Goal: Information Seeking & Learning: Learn about a topic

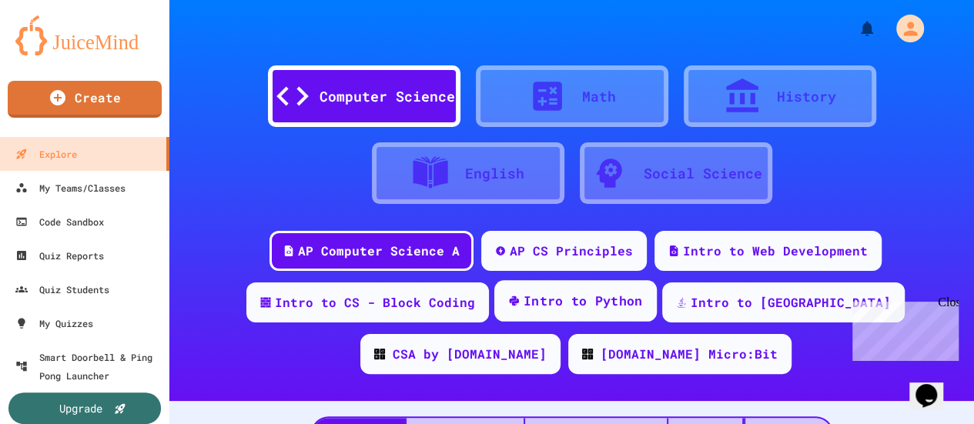
click at [568, 290] on div "Intro to Python" at bounding box center [575, 301] width 162 height 42
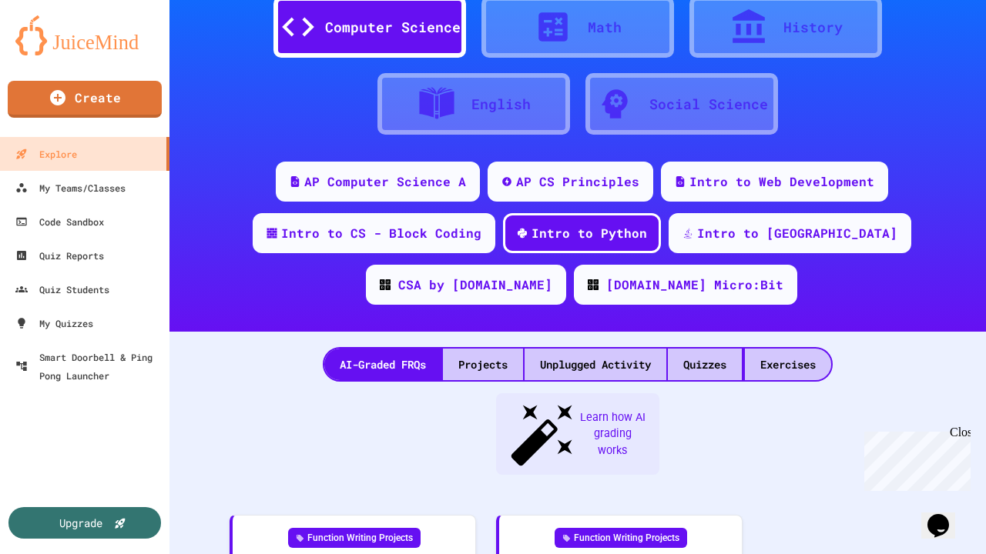
scroll to position [77, 0]
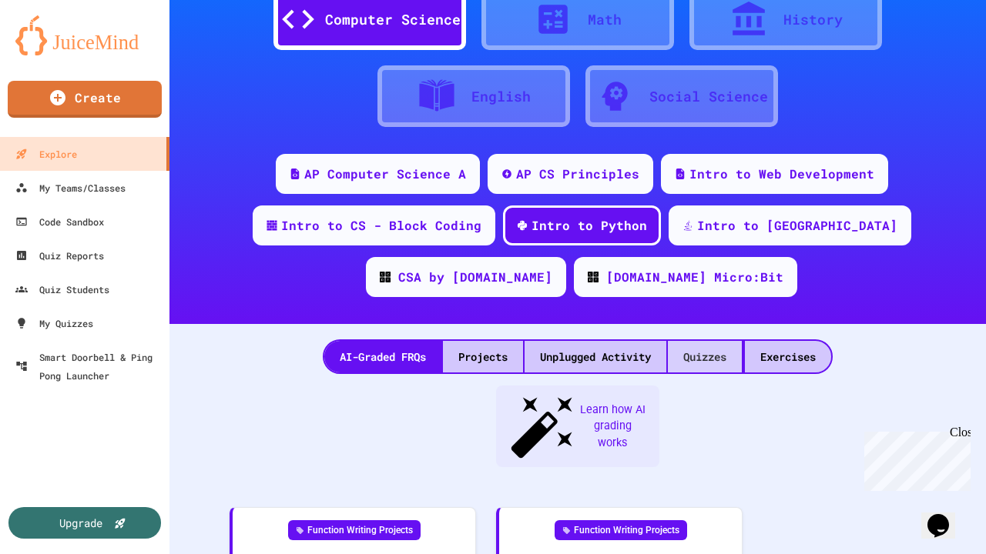
click at [721, 350] on div "Quizzes" at bounding box center [705, 357] width 74 height 32
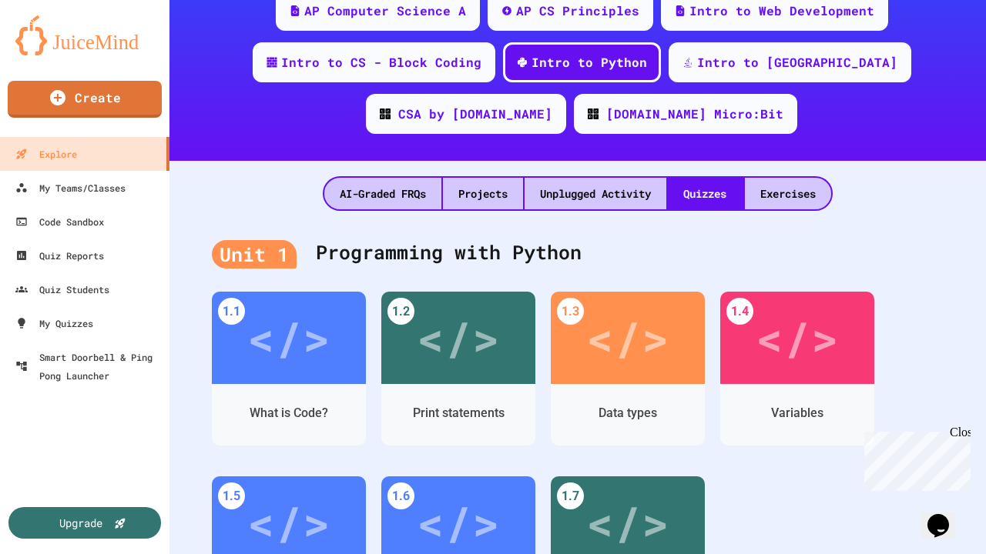
scroll to position [308, 0]
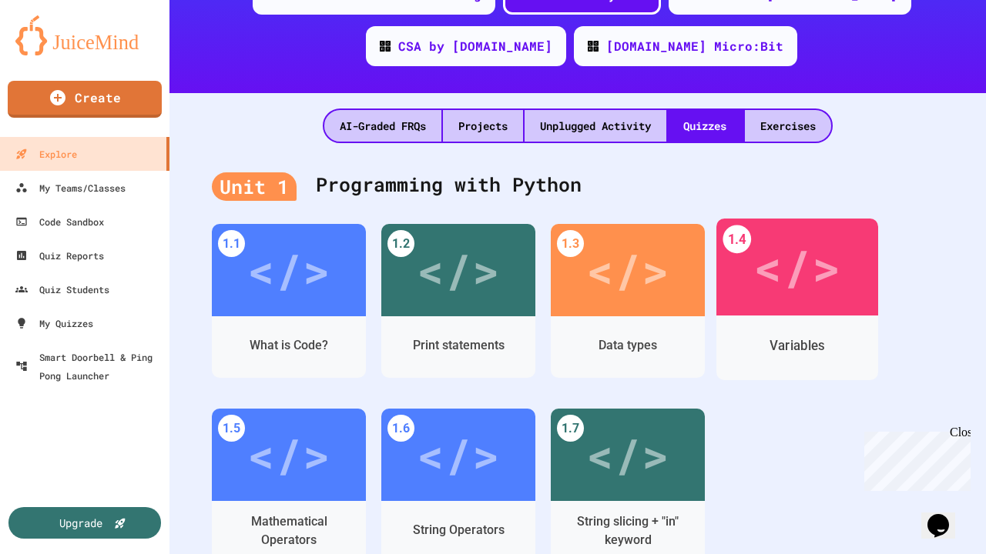
click at [790, 276] on div "</>" at bounding box center [796, 267] width 87 height 73
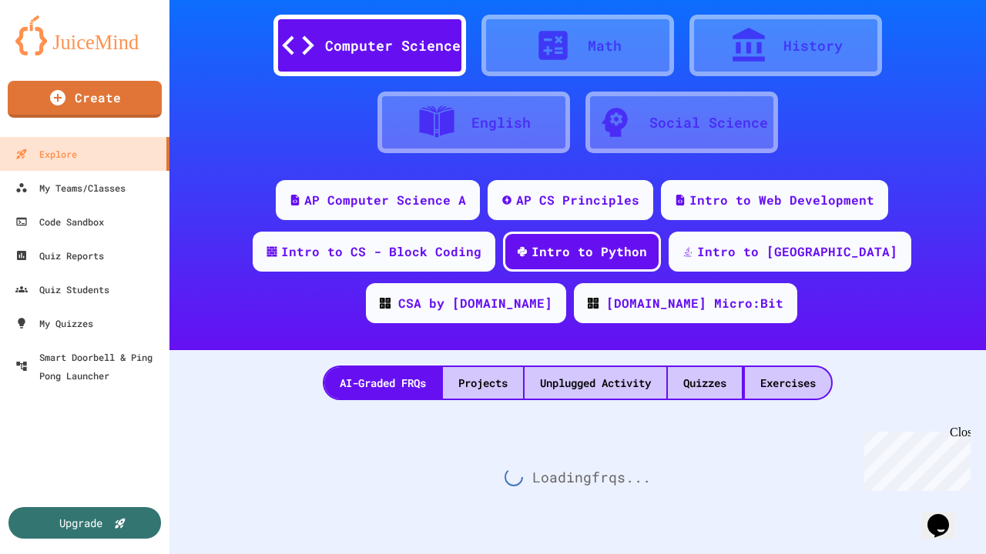
scroll to position [308, 0]
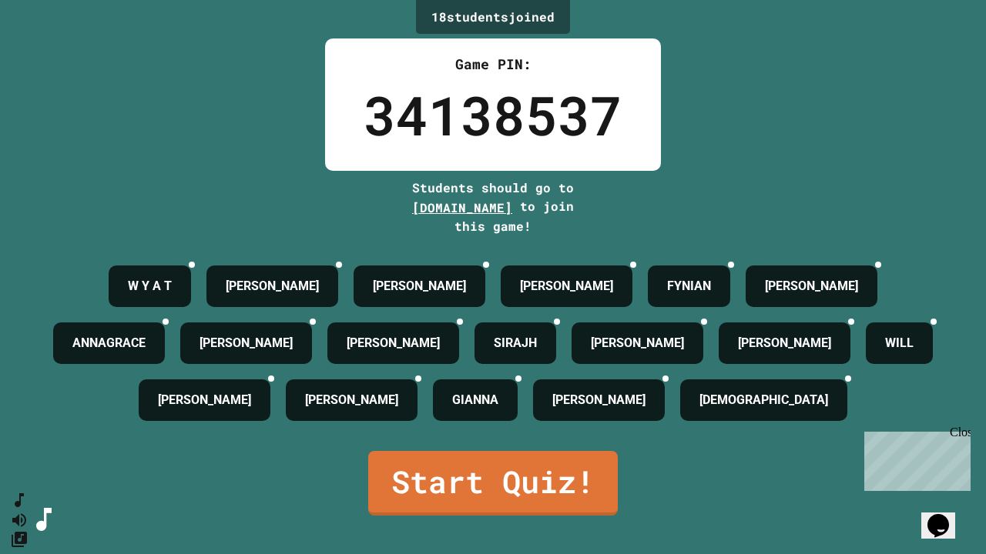
click at [485, 424] on link "Start Quiz!" at bounding box center [492, 483] width 249 height 65
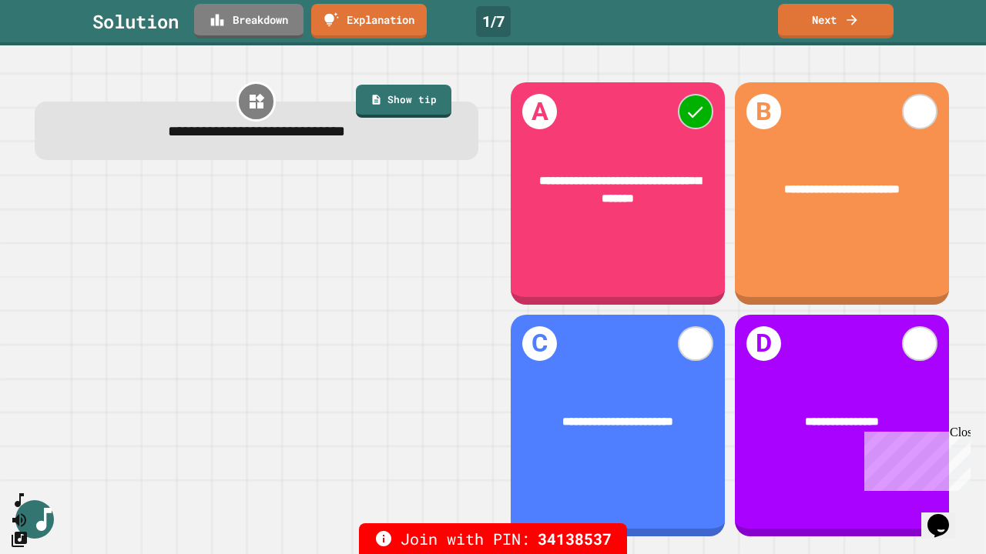
click at [856, 20] on icon at bounding box center [851, 20] width 10 height 10
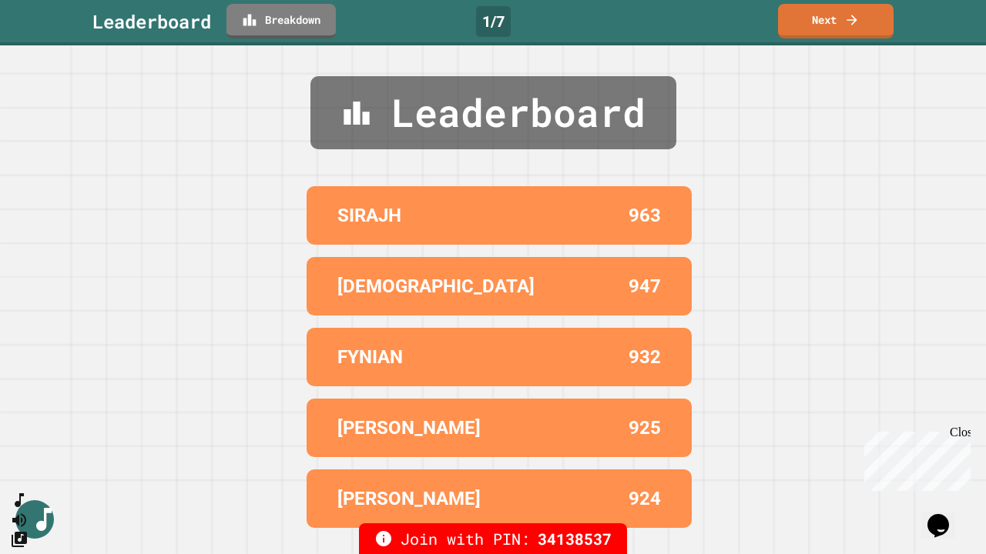
click at [852, 22] on icon at bounding box center [851, 19] width 15 height 15
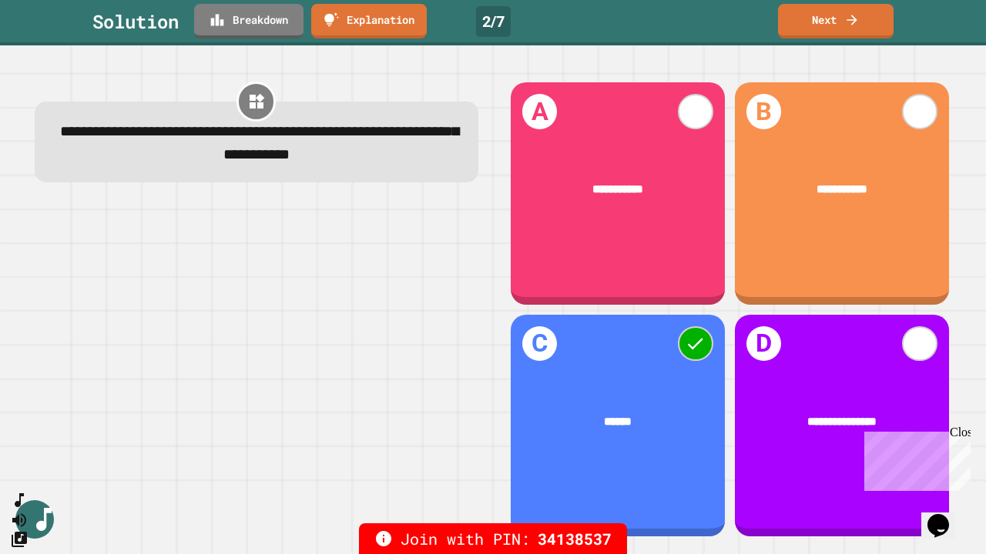
click at [866, 25] on link "Next" at bounding box center [836, 21] width 116 height 35
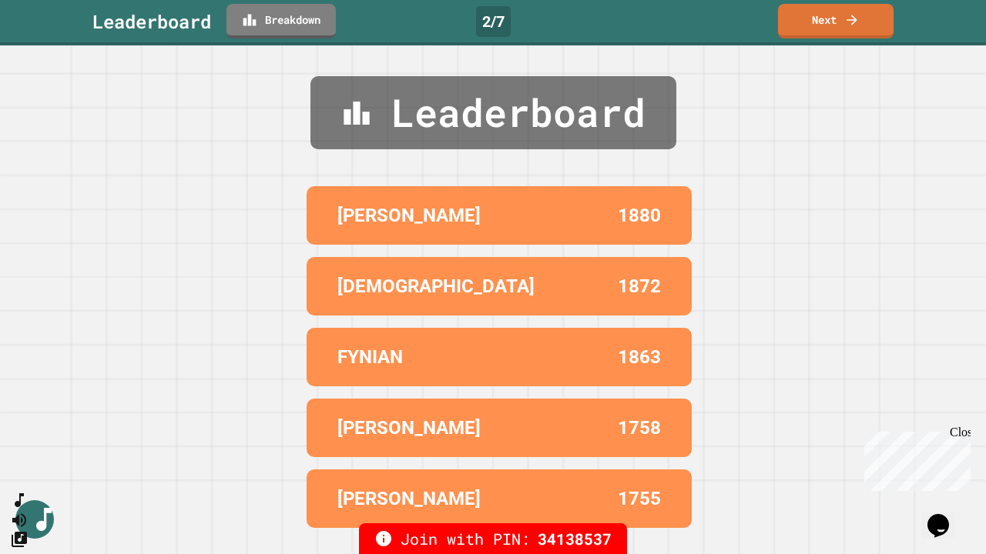
click at [863, 13] on link "Next" at bounding box center [836, 21] width 116 height 35
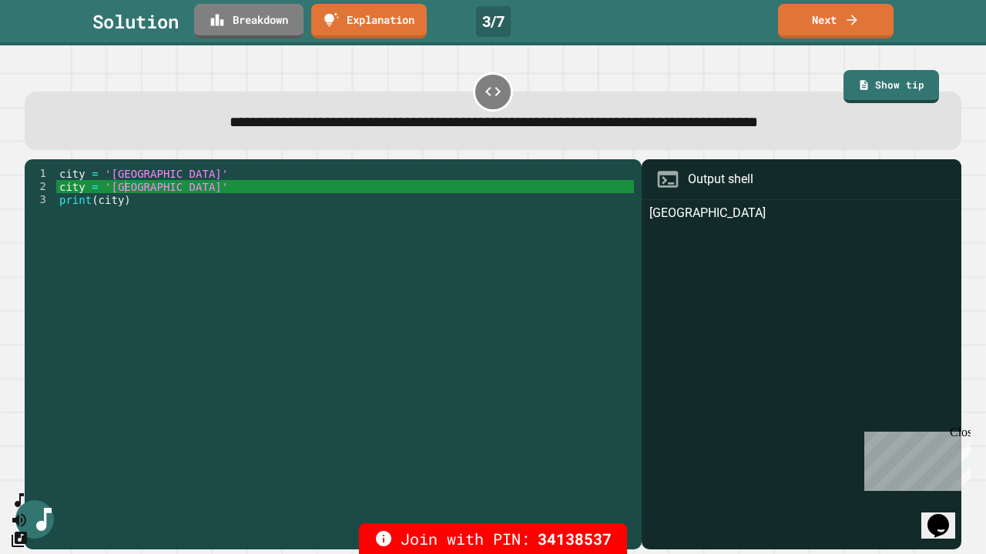
click at [869, 29] on link "Next" at bounding box center [836, 21] width 116 height 35
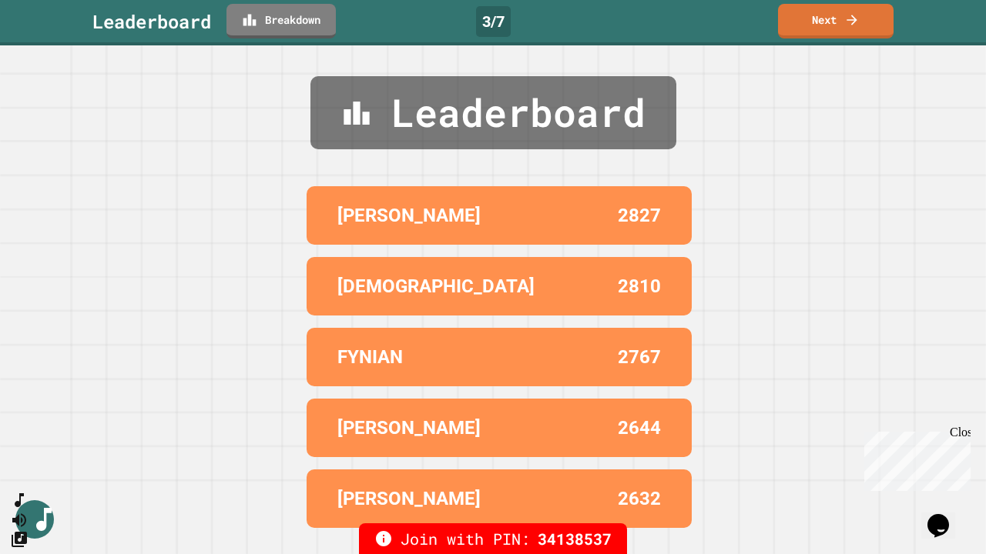
click at [834, 26] on link "Next" at bounding box center [836, 21] width 116 height 35
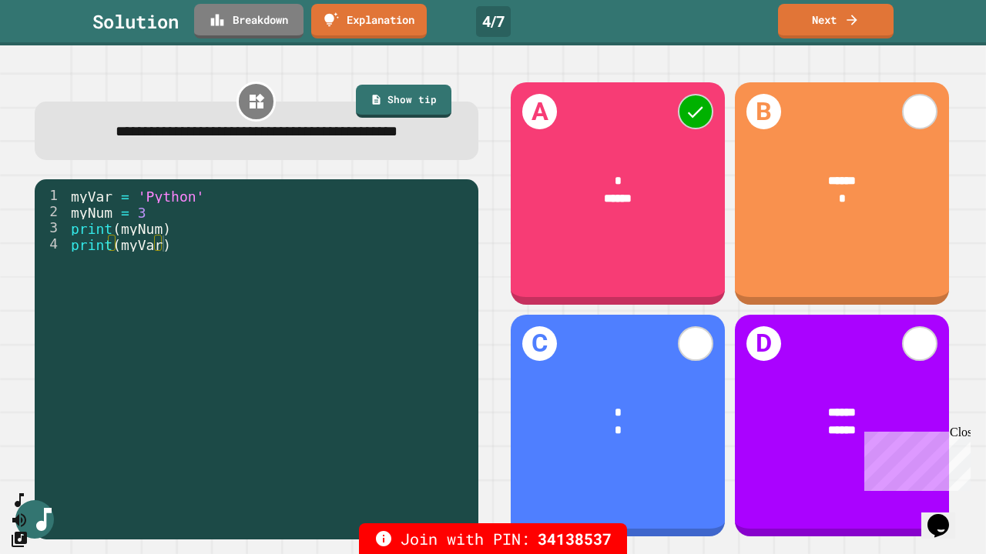
click at [856, 23] on icon at bounding box center [851, 19] width 15 height 15
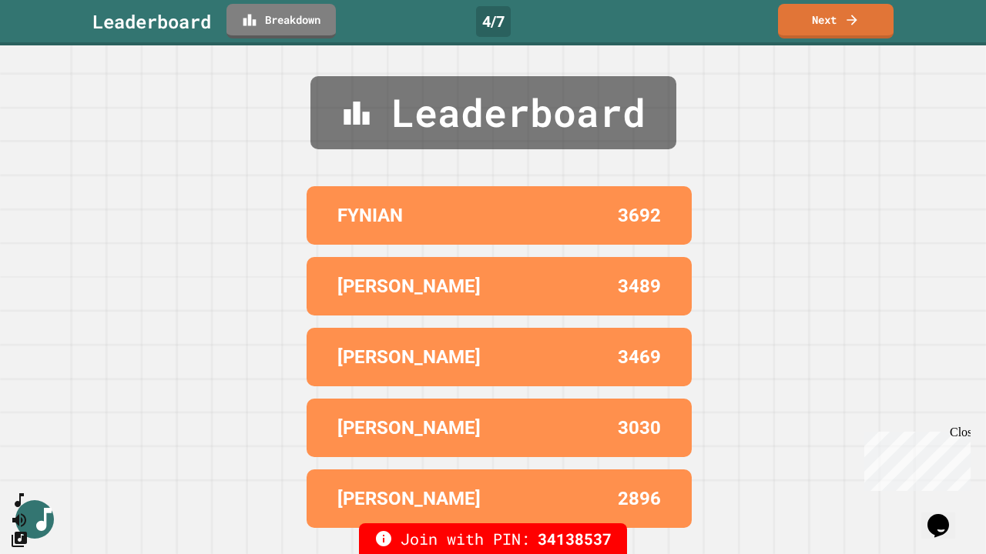
click at [833, 25] on link "Next" at bounding box center [836, 21] width 116 height 35
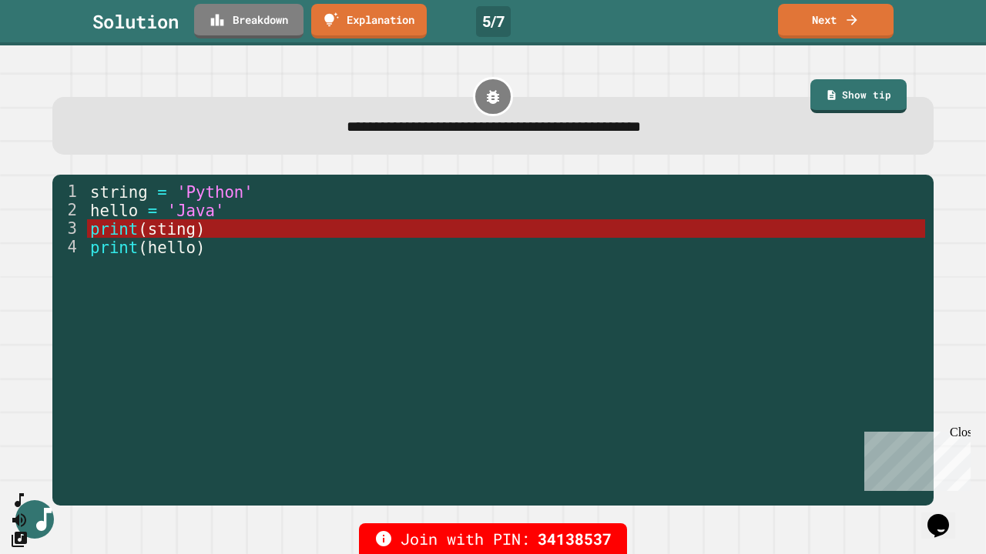
click at [857, 22] on icon at bounding box center [851, 19] width 15 height 15
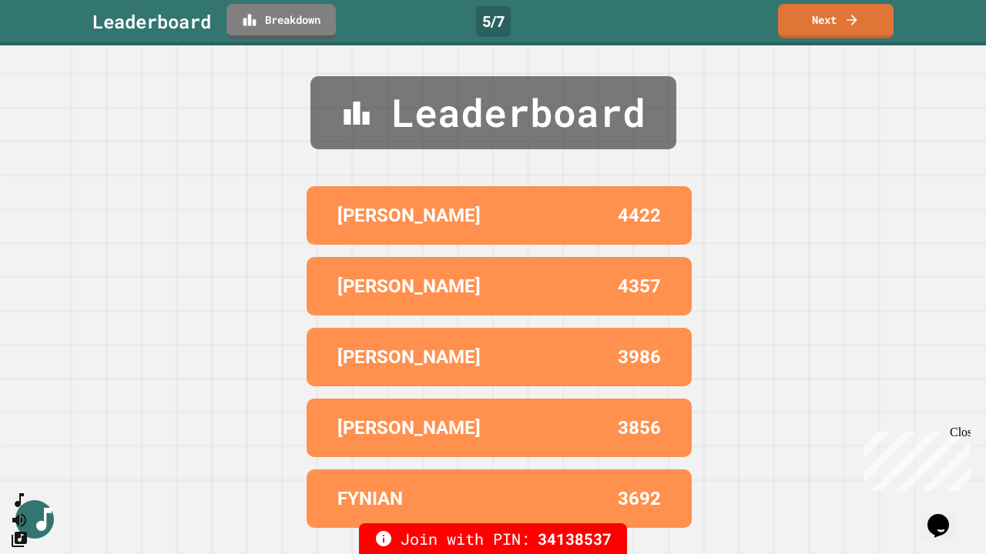
click at [870, 26] on link "Next" at bounding box center [836, 21] width 116 height 35
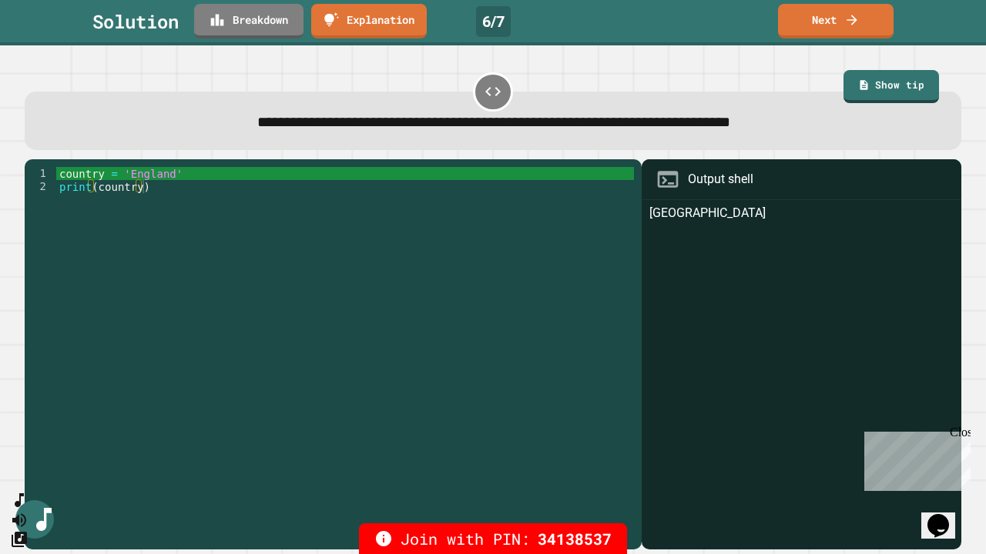
click at [836, 22] on link "Next" at bounding box center [836, 21] width 116 height 35
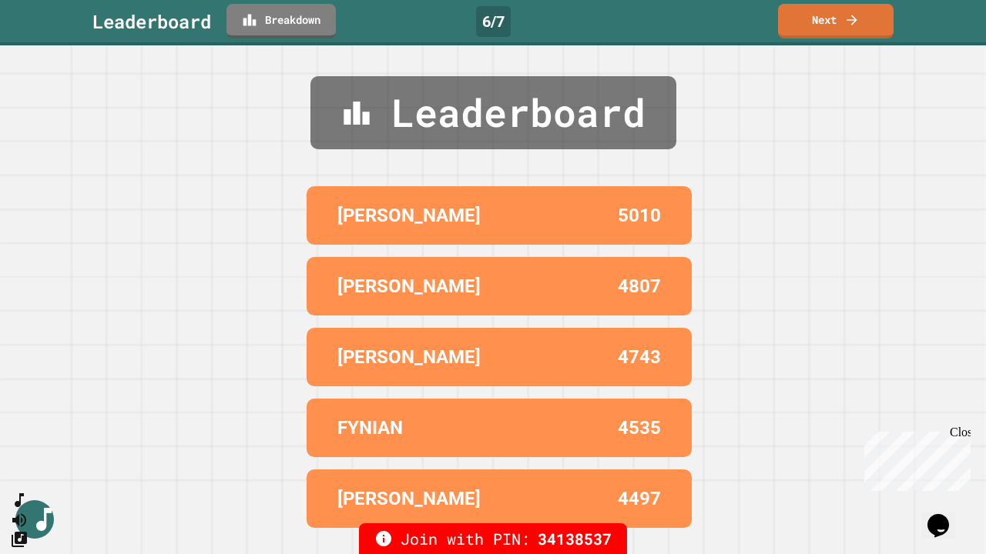
click at [841, 21] on link "Next" at bounding box center [836, 21] width 116 height 35
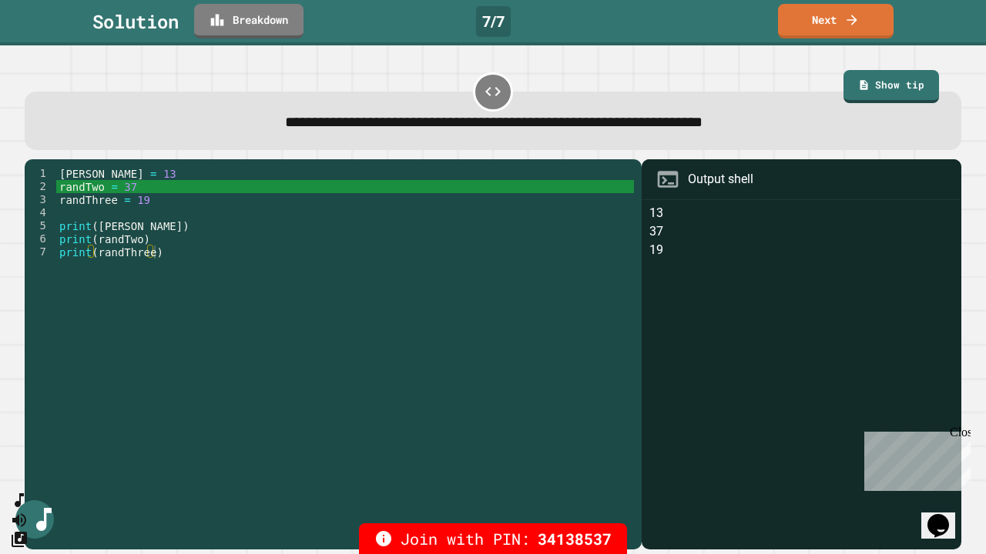
click at [850, 24] on icon at bounding box center [851, 19] width 15 height 15
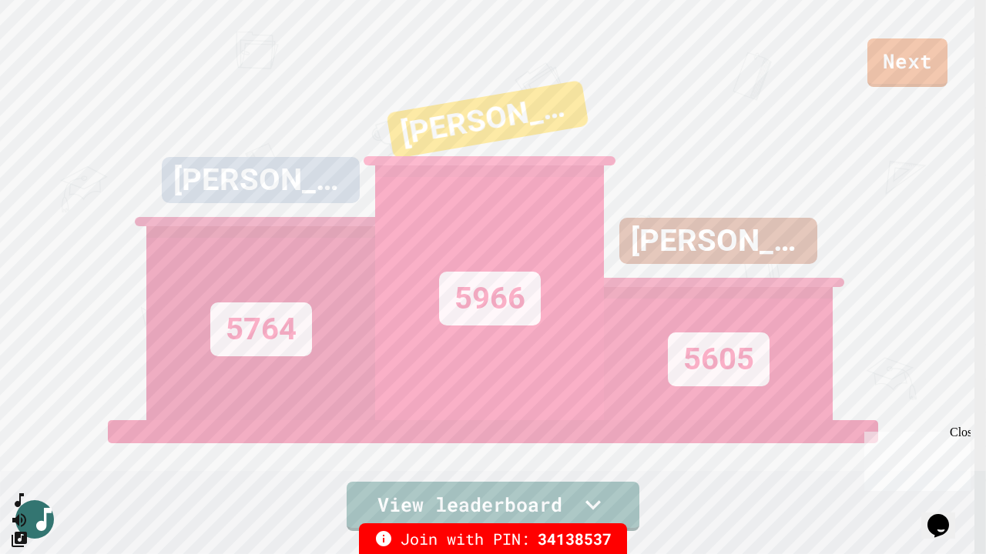
click at [906, 59] on link "Next" at bounding box center [907, 63] width 80 height 49
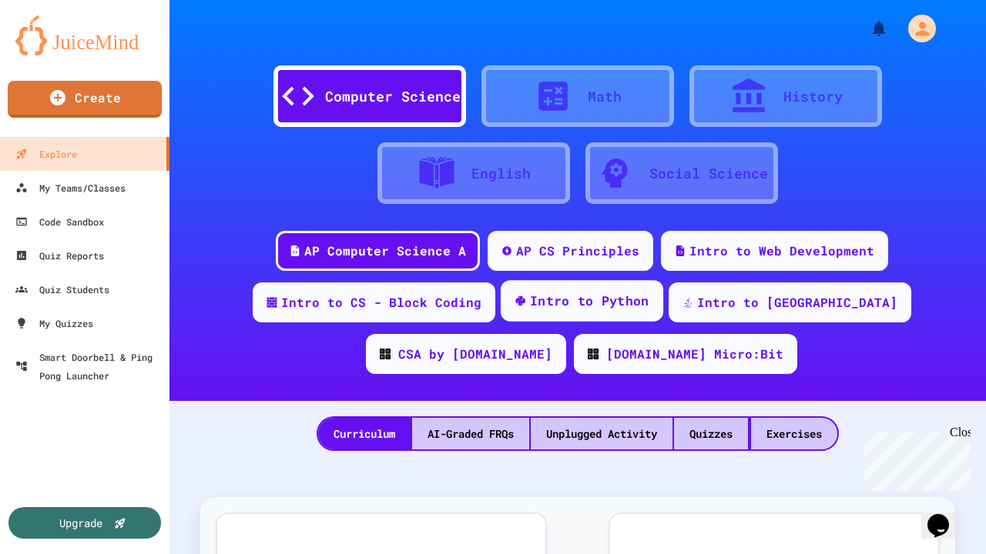
click at [557, 306] on div "Intro to Python" at bounding box center [589, 301] width 119 height 19
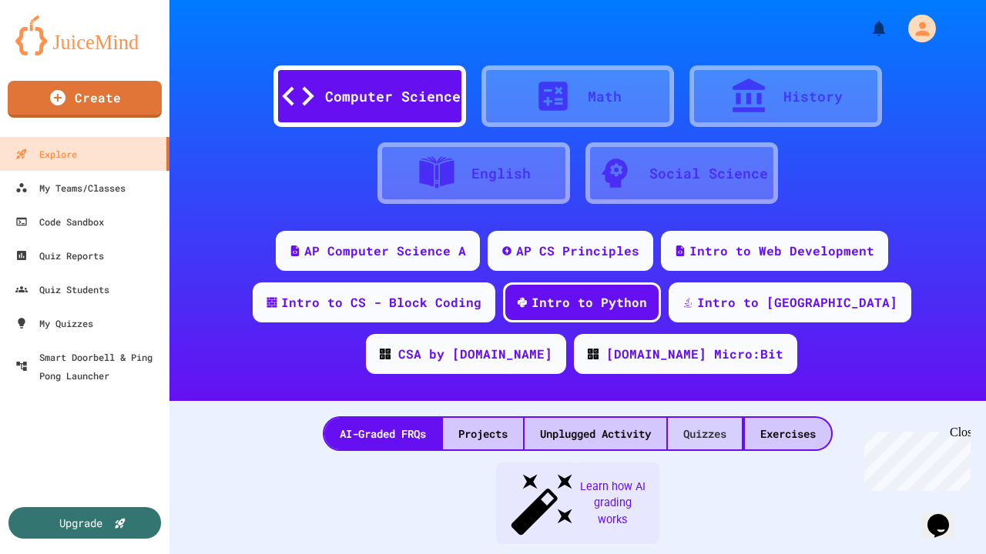
click at [698, 424] on div "Quizzes" at bounding box center [705, 434] width 74 height 32
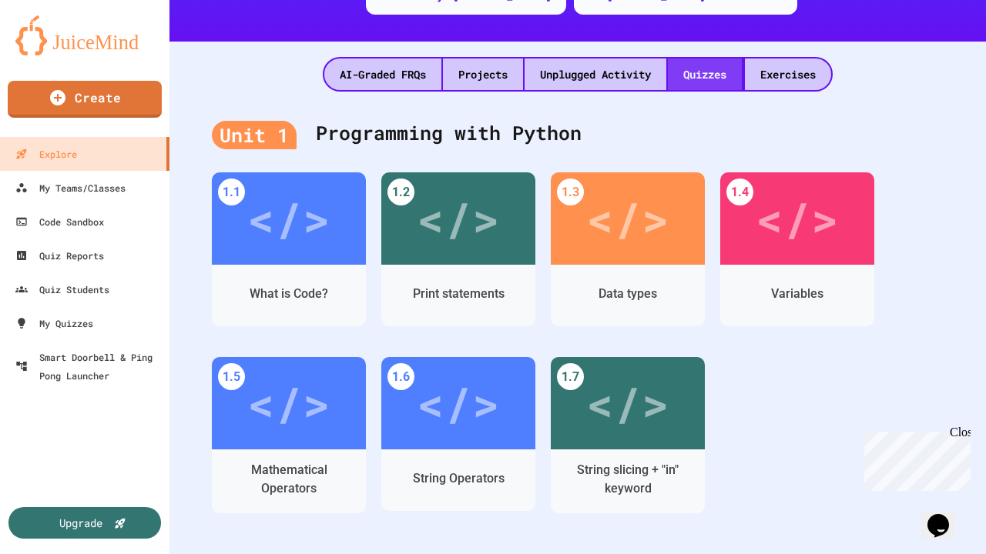
scroll to position [363, 0]
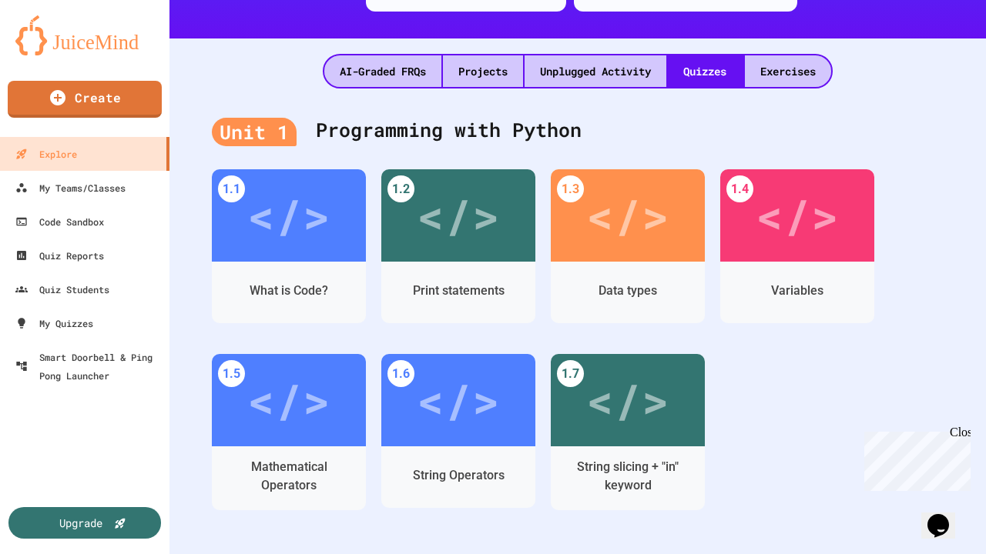
click at [295, 410] on div "</>" at bounding box center [288, 400] width 83 height 69
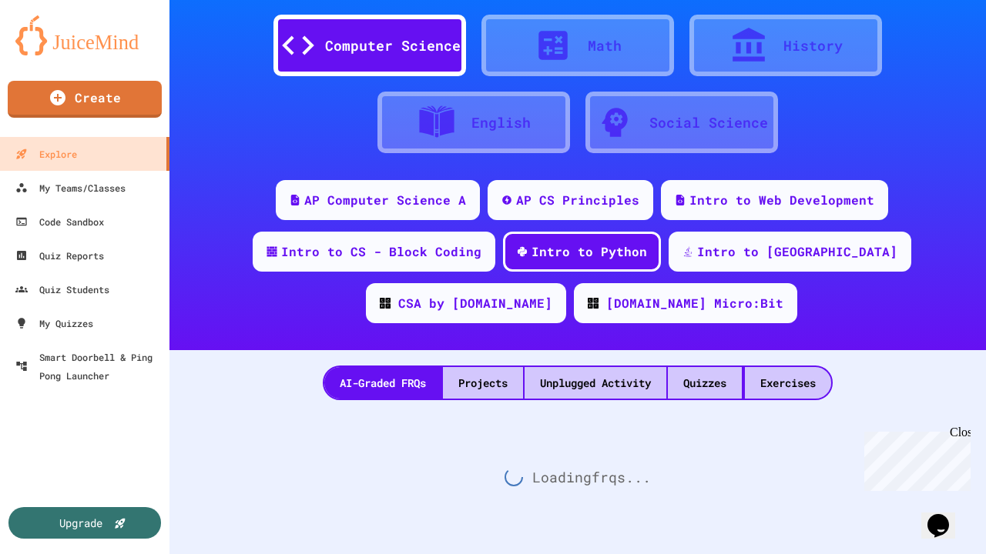
scroll to position [363, 0]
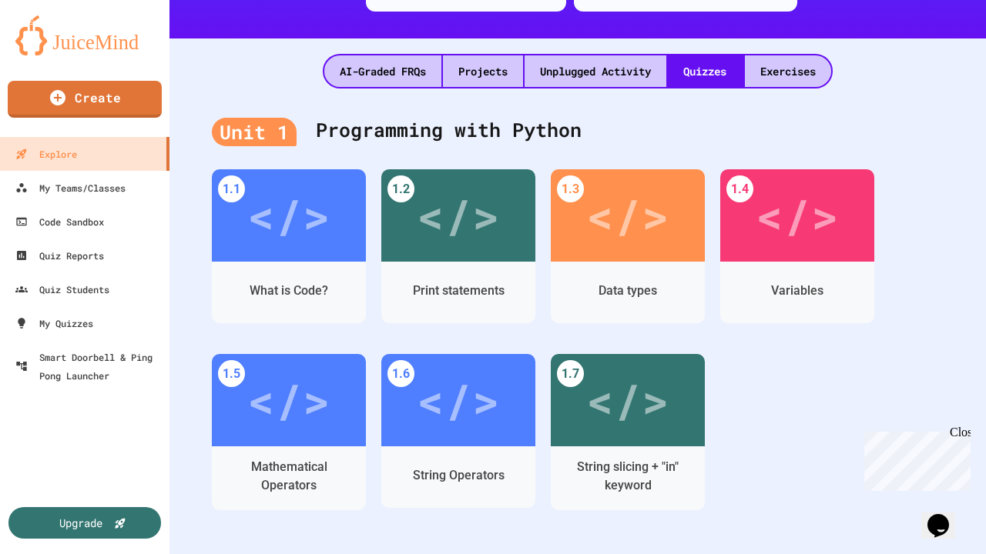
click at [320, 408] on div "</>" at bounding box center [288, 400] width 83 height 69
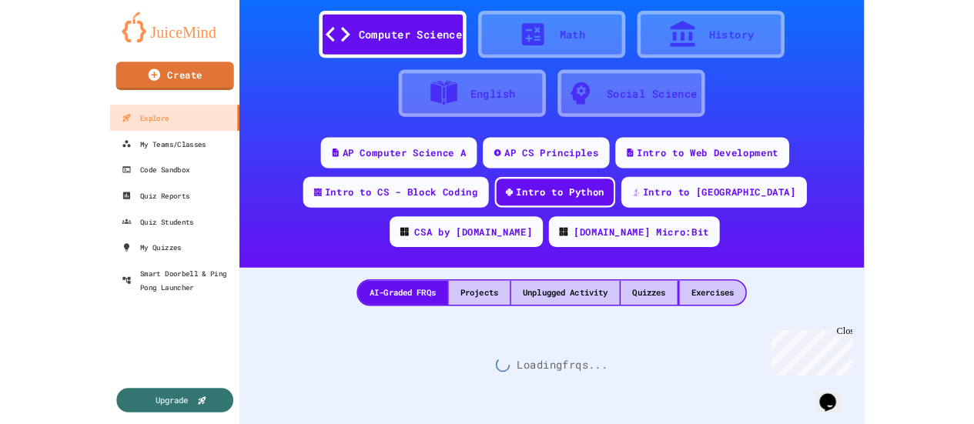
scroll to position [363, 0]
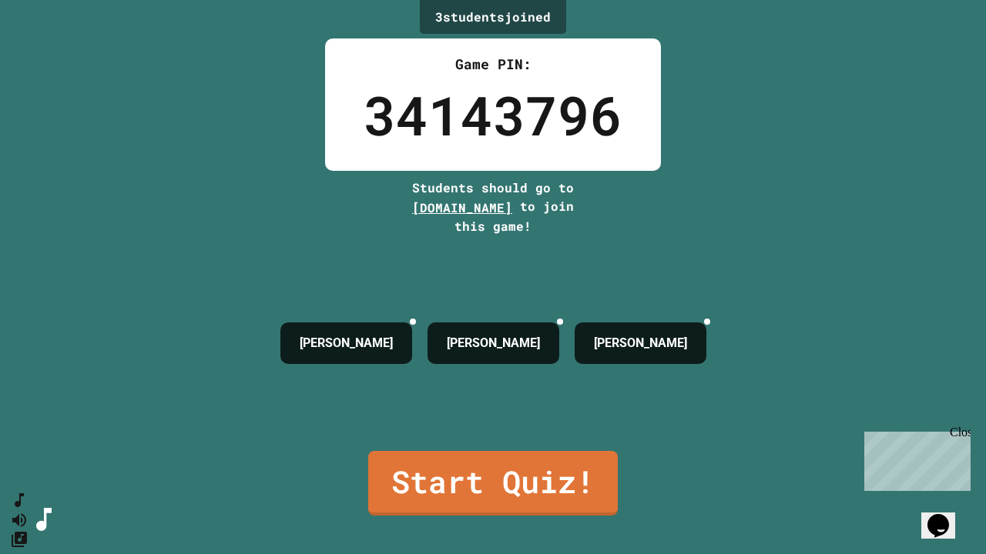
click at [493, 424] on link "Start Quiz!" at bounding box center [492, 483] width 249 height 65
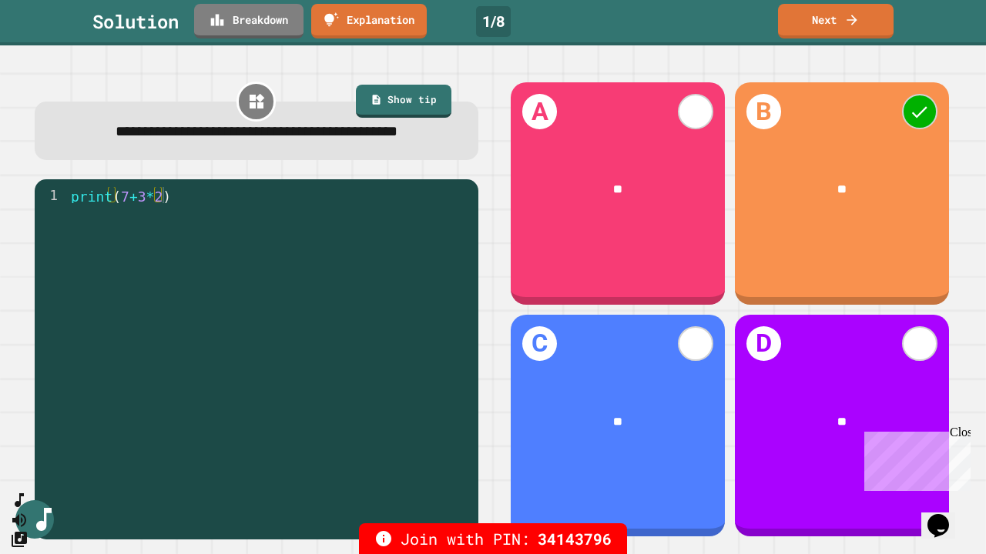
click at [839, 21] on link "Next" at bounding box center [836, 21] width 116 height 35
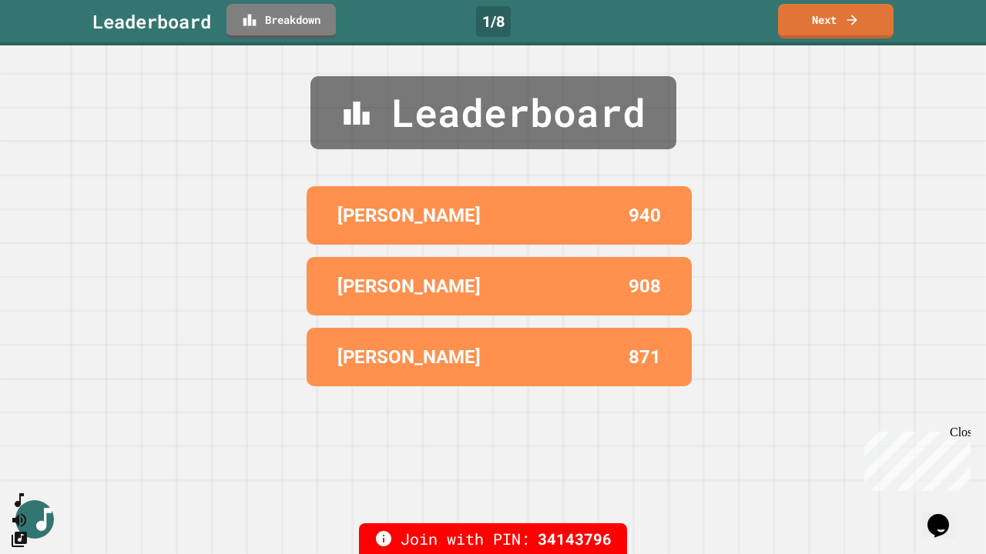
click at [851, 24] on icon at bounding box center [851, 19] width 15 height 15
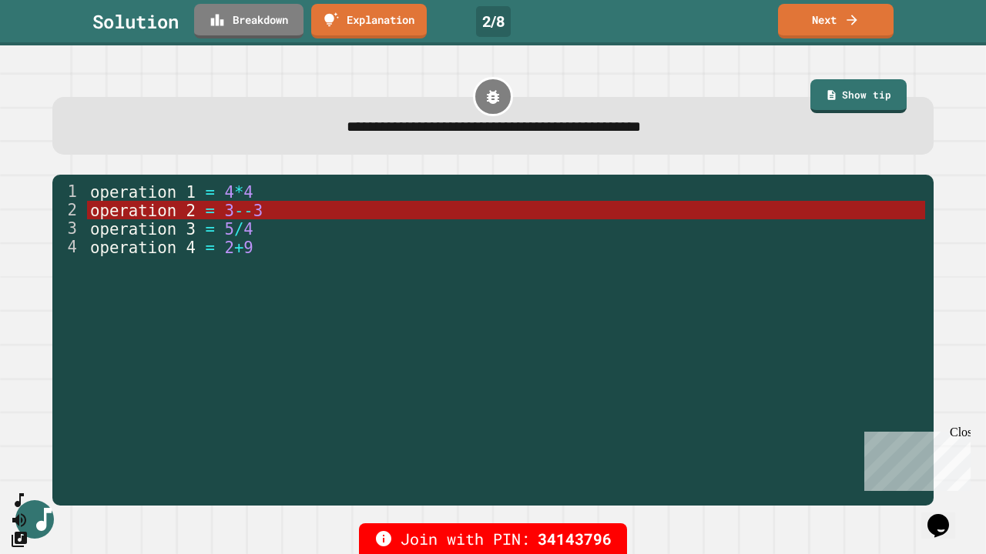
click at [855, 22] on icon at bounding box center [851, 19] width 15 height 15
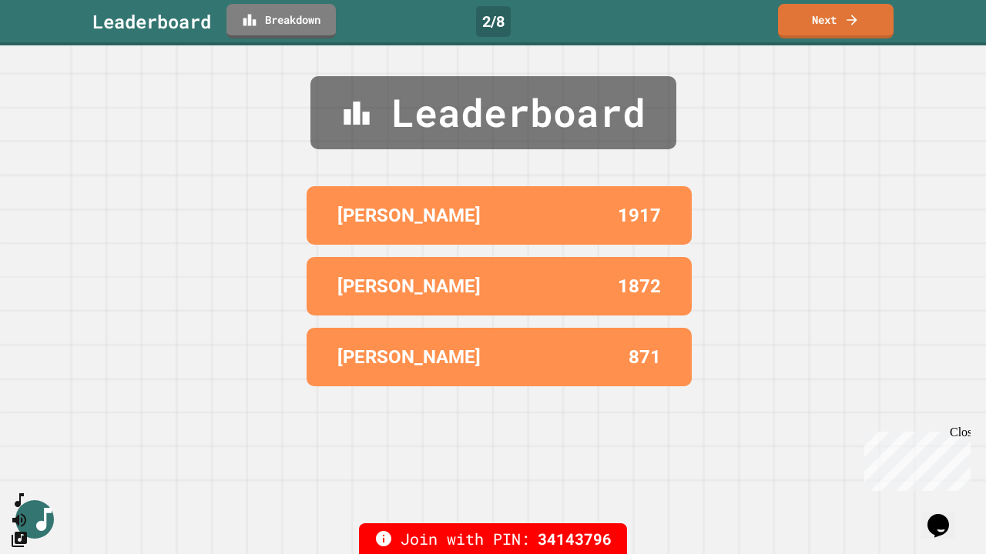
click at [857, 18] on icon at bounding box center [851, 19] width 15 height 15
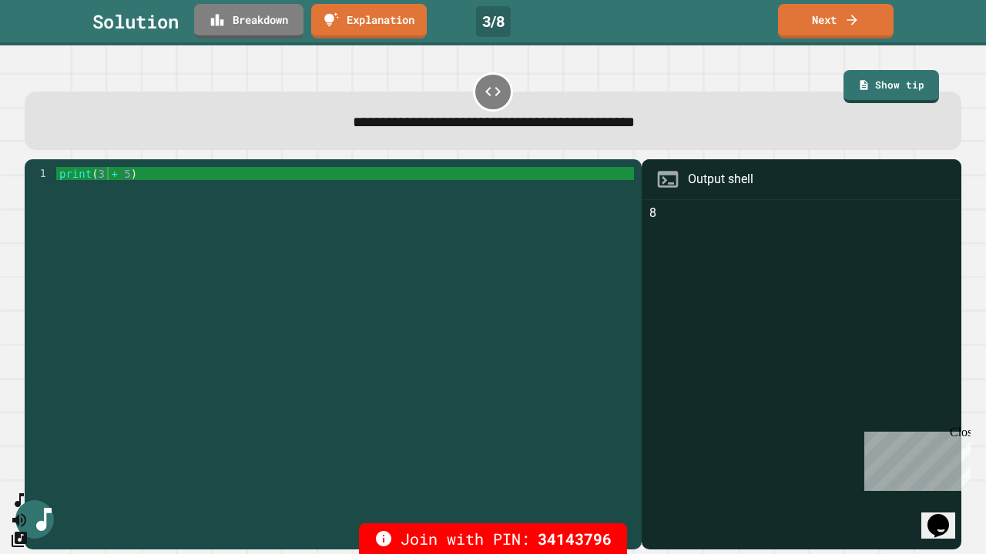
click at [849, 22] on icon at bounding box center [851, 19] width 15 height 15
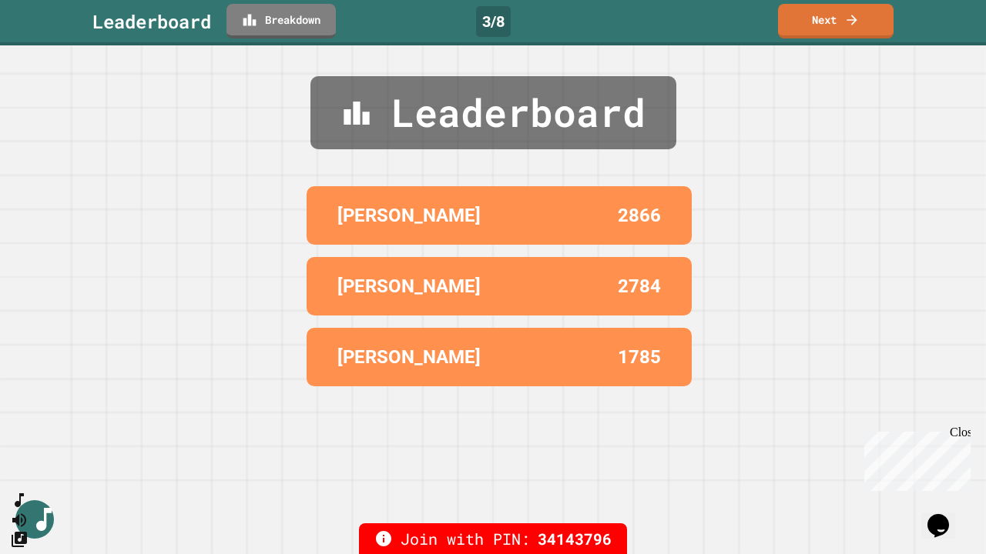
click at [852, 5] on link "Next" at bounding box center [836, 21] width 116 height 35
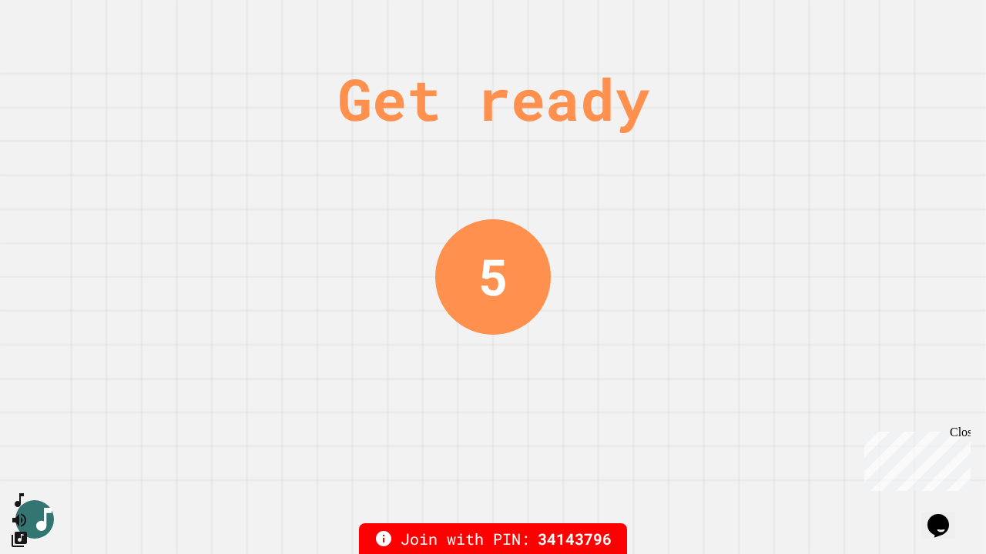
click at [843, 15] on div "Get ready 5" at bounding box center [493, 277] width 986 height 554
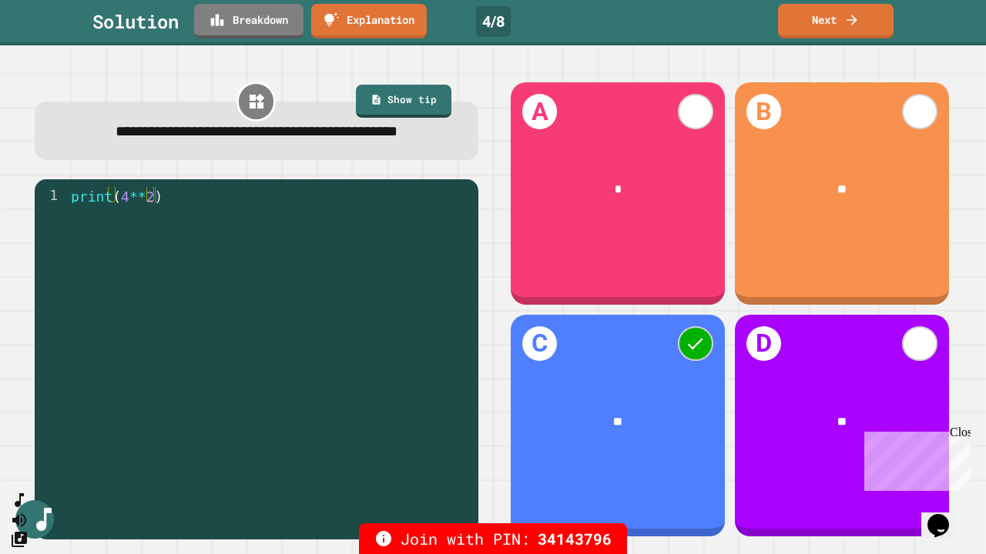
click at [847, 30] on link "Next" at bounding box center [836, 21] width 116 height 35
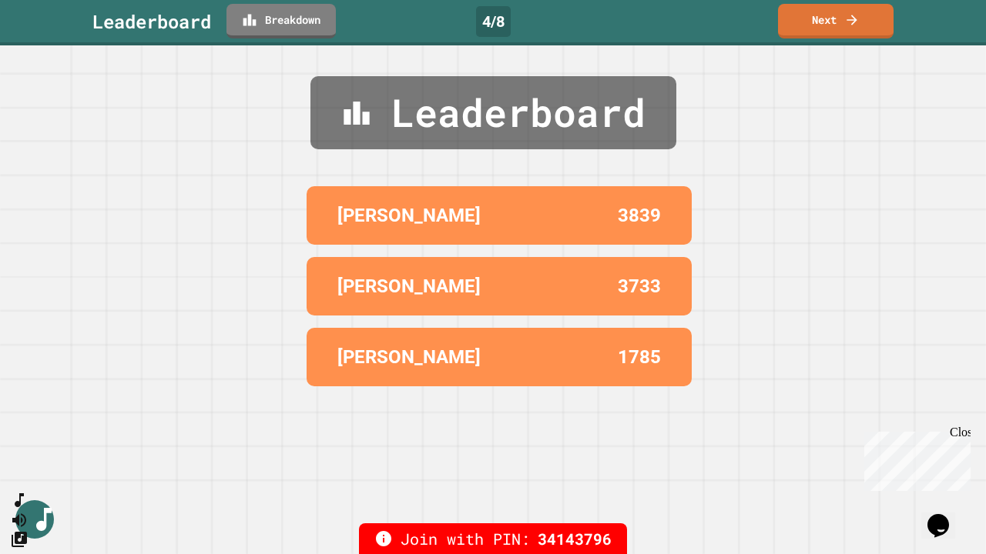
click at [837, 8] on link "Next" at bounding box center [836, 21] width 116 height 35
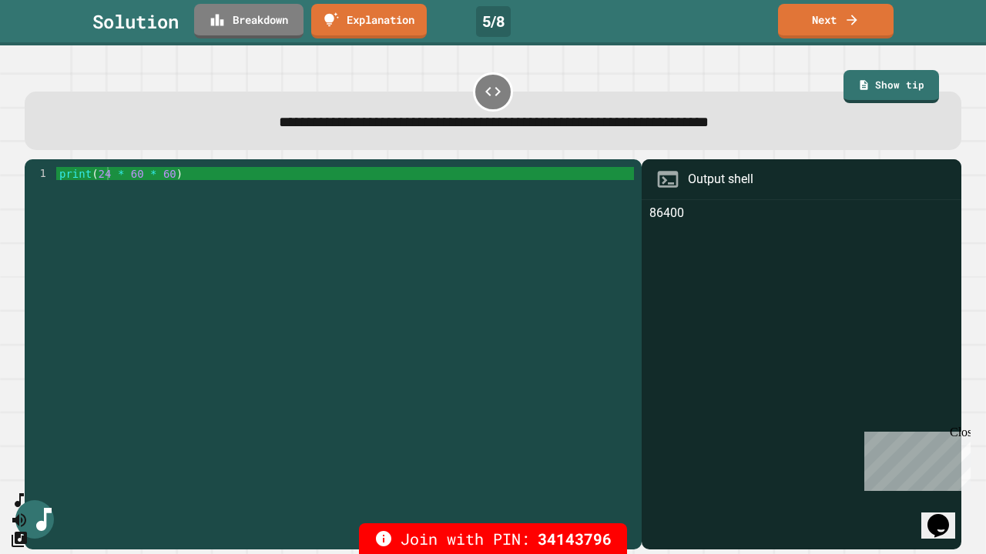
click at [865, 16] on link "Next" at bounding box center [836, 21] width 116 height 35
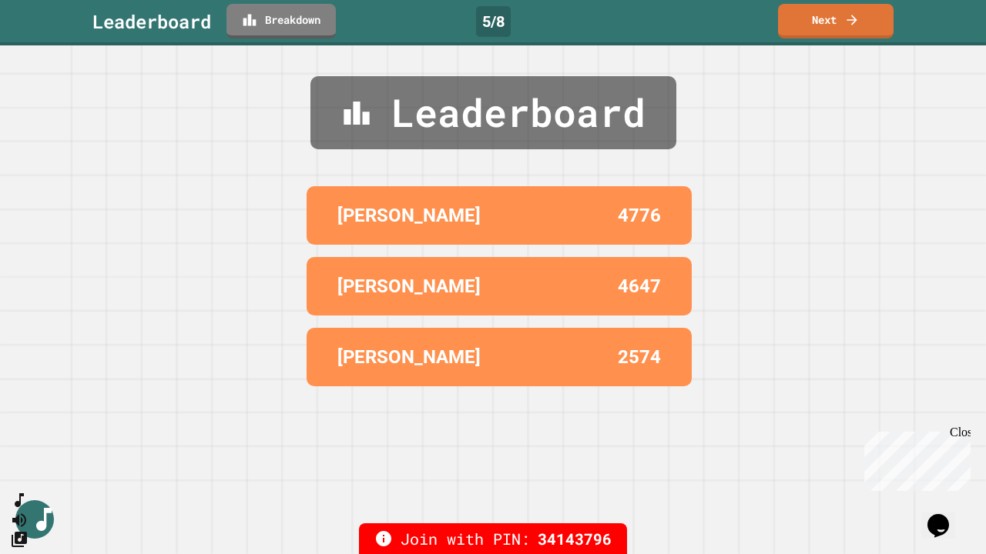
click at [819, 8] on link "Next" at bounding box center [836, 21] width 116 height 35
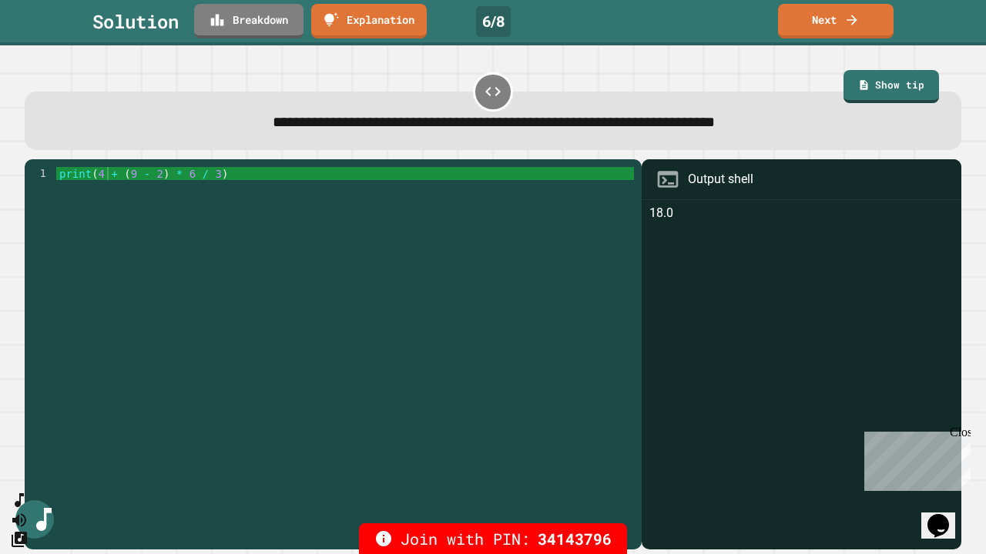
click at [851, 27] on link "Next" at bounding box center [836, 21] width 116 height 35
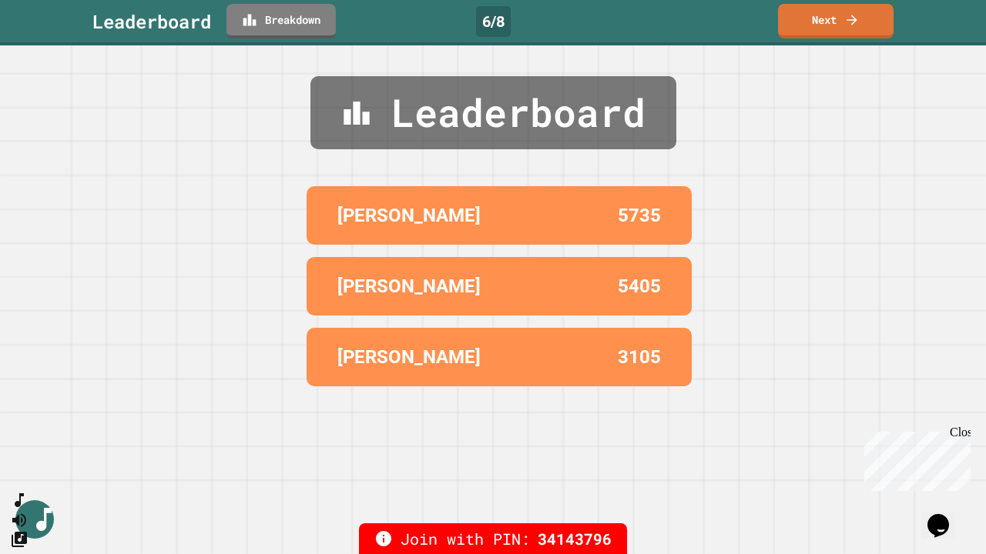
click at [857, 19] on icon at bounding box center [851, 19] width 15 height 15
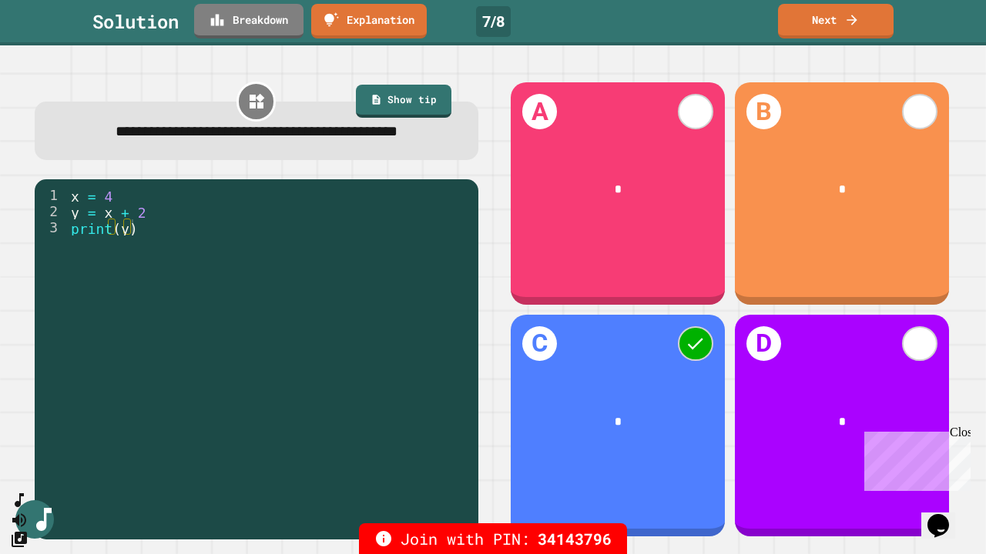
click at [860, 22] on link "Next" at bounding box center [836, 21] width 116 height 35
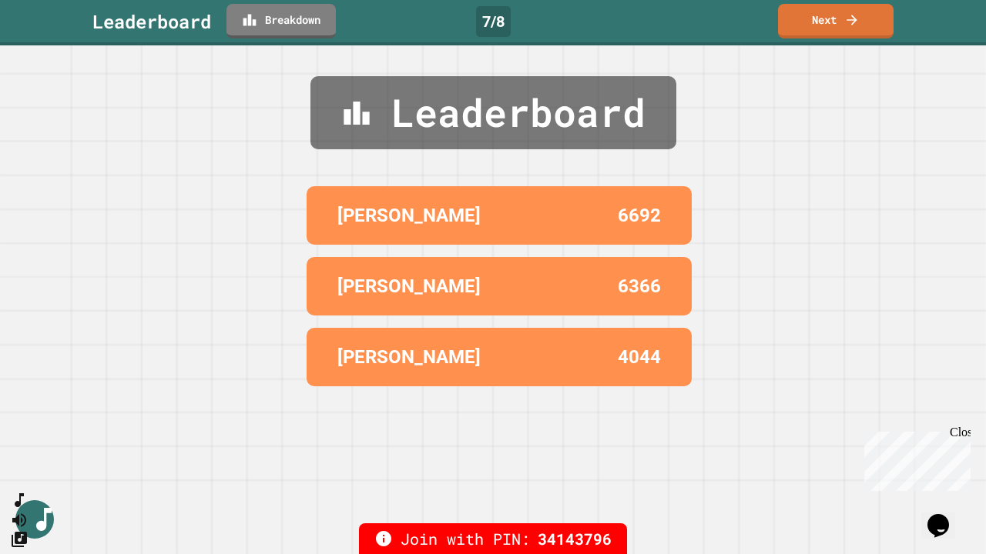
click at [848, 21] on icon at bounding box center [851, 19] width 15 height 15
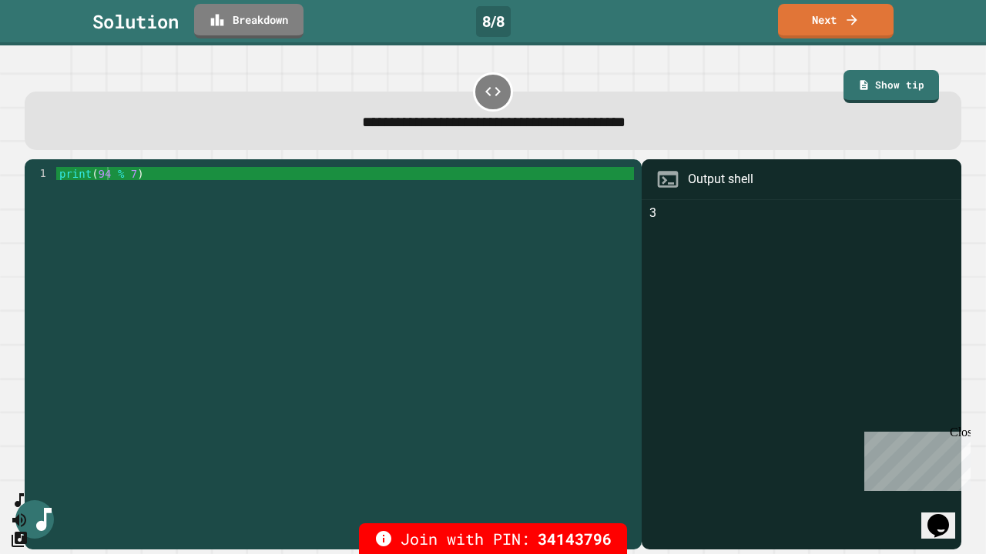
click at [838, 22] on link "Next" at bounding box center [836, 21] width 116 height 35
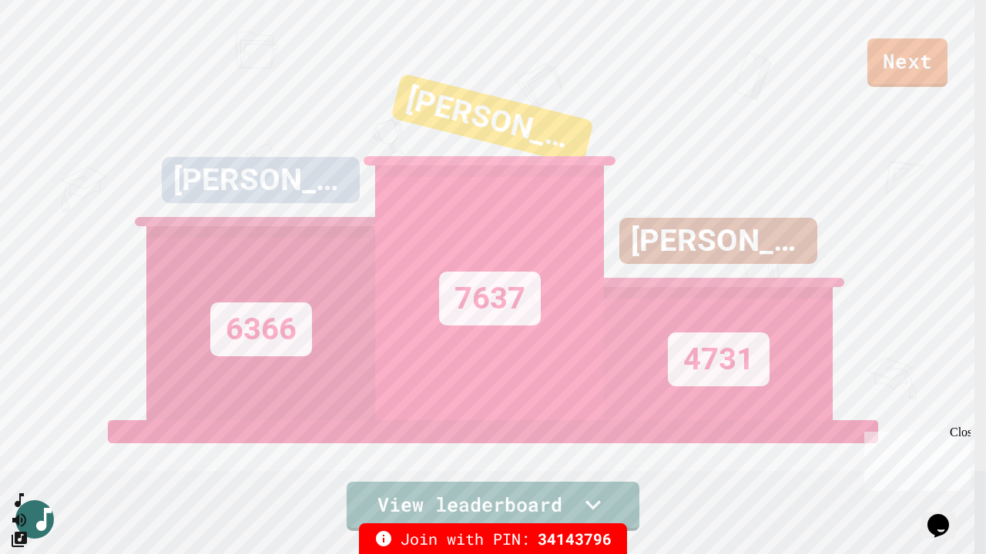
click at [912, 64] on link "Next" at bounding box center [907, 63] width 80 height 49
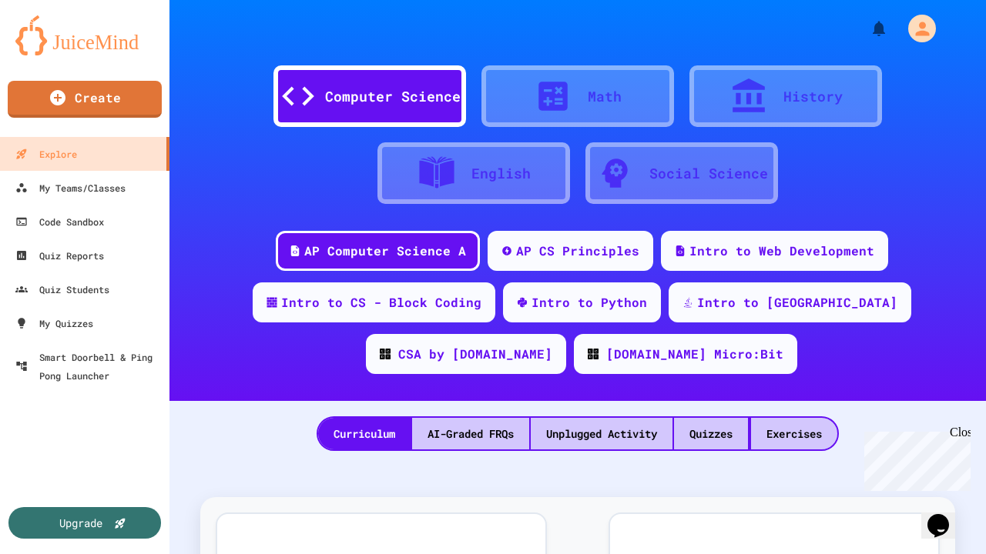
click at [570, 9] on div at bounding box center [577, 23] width 816 height 46
